Goal: Navigation & Orientation: Go to known website

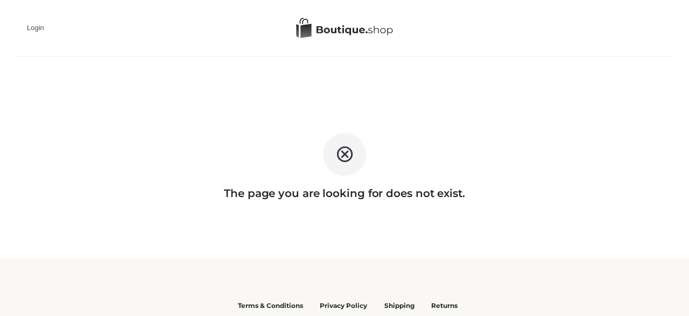
click at [245, 95] on div "The page you are looking for does not exist." at bounding box center [344, 129] width 689 height 258
click at [371, 26] on img at bounding box center [344, 28] width 97 height 21
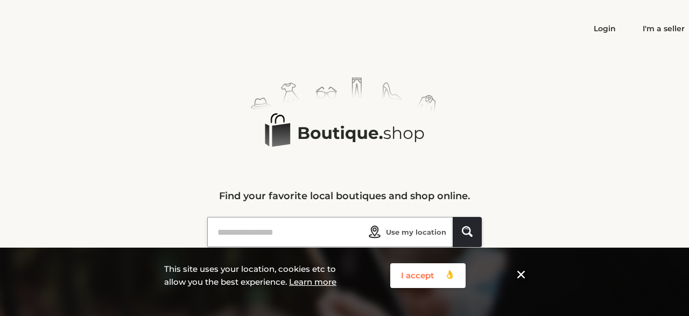
click at [238, 94] on icon "Logo Created with Sketch." at bounding box center [344, 131] width 263 height 107
